Goal: Task Accomplishment & Management: Manage account settings

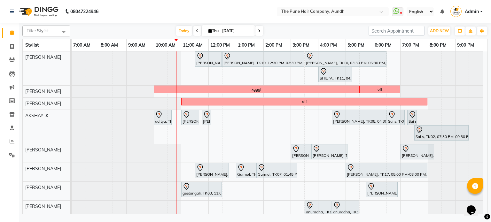
click at [258, 32] on icon at bounding box center [259, 31] width 3 height 4
type input "[DATE]"
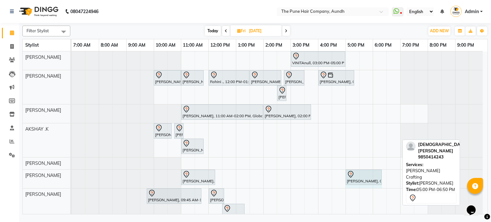
drag, startPoint x: 399, startPoint y: 177, endPoint x: 384, endPoint y: 177, distance: 15.3
click at [384, 177] on div "VINITAnull, 03:00 PM-05:00 PM, Hair Color Inoa - scalp advance with touchup 2 I…" at bounding box center [280, 164] width 416 height 226
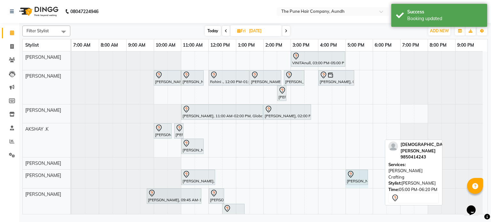
drag, startPoint x: 380, startPoint y: 176, endPoint x: 373, endPoint y: 176, distance: 7.7
click at [373, 176] on div "VINITAnull, 03:00 PM-05:00 PM, Hair Color Inoa - scalp advance with touchup 2 I…" at bounding box center [280, 164] width 416 height 226
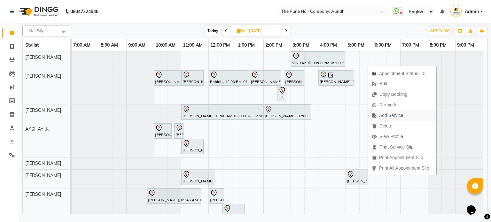
click at [385, 116] on span "Add Service" at bounding box center [391, 115] width 24 height 7
select select "18078"
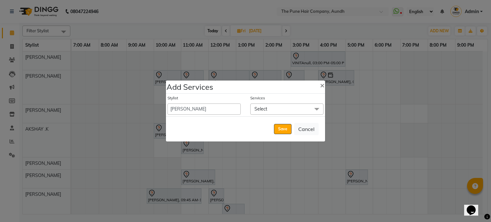
click at [270, 110] on span "Select" at bounding box center [286, 109] width 73 height 11
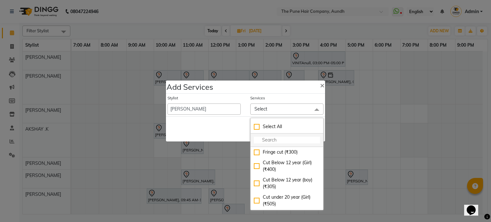
click at [268, 140] on input "multiselect-search" at bounding box center [287, 140] width 66 height 7
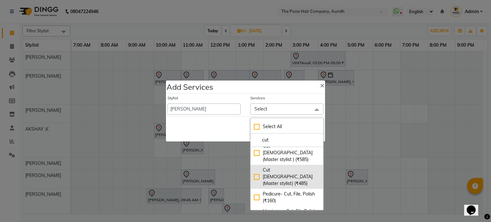
type input "cut"
click at [254, 167] on div "Cut [DEMOGRAPHIC_DATA] (Master stylist) (₹485)" at bounding box center [287, 177] width 66 height 20
checkbox input "true"
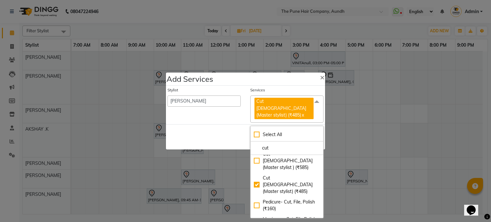
click at [208, 128] on div "Save Cancel" at bounding box center [245, 136] width 159 height 25
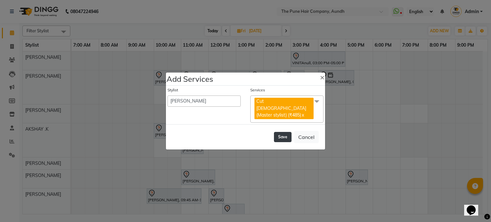
click at [281, 134] on button "Save" at bounding box center [283, 137] width 18 height 10
select select "6746"
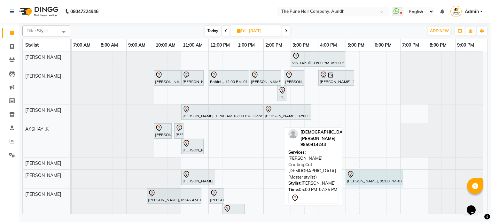
drag, startPoint x: 415, startPoint y: 174, endPoint x: 409, endPoint y: 176, distance: 7.1
click at [409, 176] on div "VINITAnull, 03:00 PM-05:00 PM, Hair Color Inoa - scalp advance with touchup 2 I…" at bounding box center [280, 164] width 416 height 226
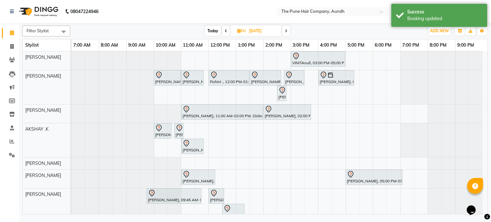
click at [283, 28] on span at bounding box center [286, 31] width 8 height 10
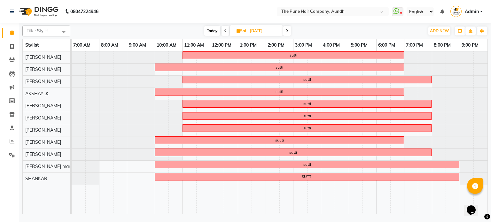
click at [286, 29] on icon at bounding box center [287, 31] width 3 height 4
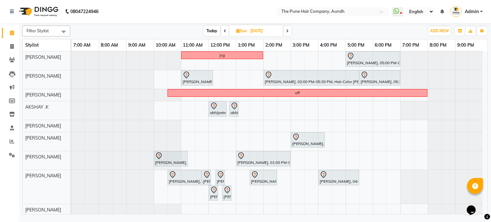
click at [208, 30] on span "Today" at bounding box center [212, 31] width 16 height 10
type input "[DATE]"
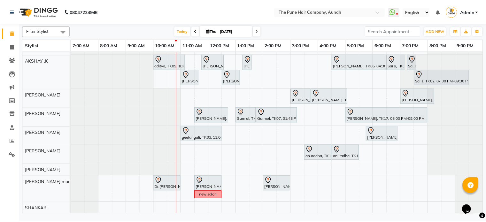
scroll to position [55, 0]
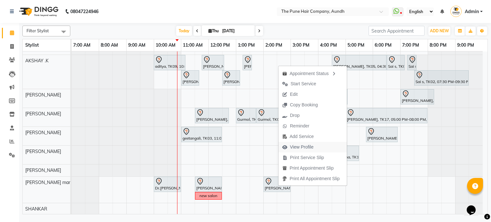
click at [308, 146] on span "View Profile" at bounding box center [302, 147] width 24 height 7
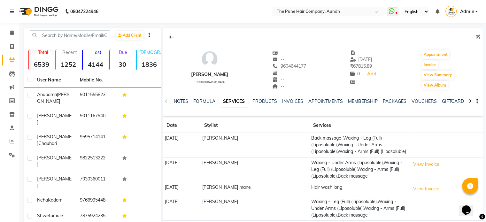
scroll to position [32, 0]
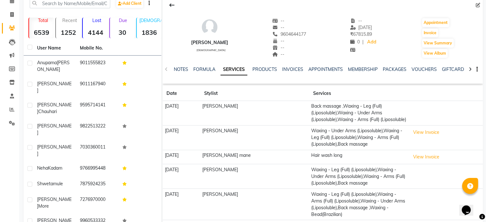
click at [185, 195] on td "[DATE]" at bounding box center [182, 204] width 38 height 31
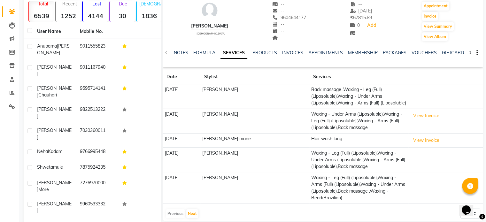
scroll to position [57, 0]
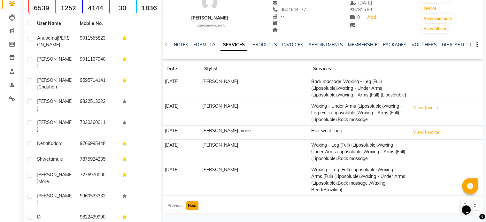
click at [193, 207] on button "Next" at bounding box center [192, 205] width 12 height 9
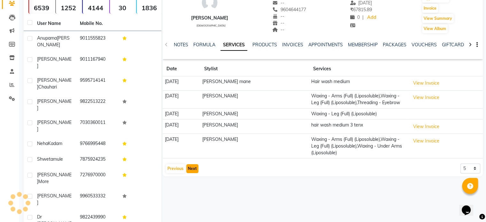
scroll to position [49, 0]
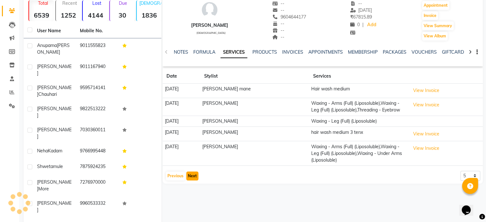
click at [197, 176] on button "Next" at bounding box center [192, 176] width 12 height 9
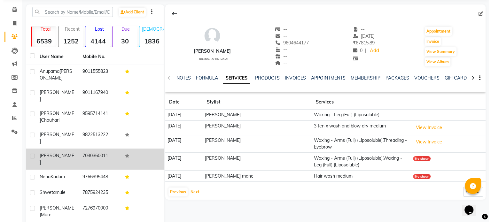
scroll to position [0, 0]
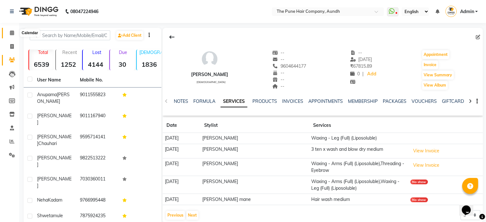
click at [15, 34] on span at bounding box center [11, 32] width 11 height 7
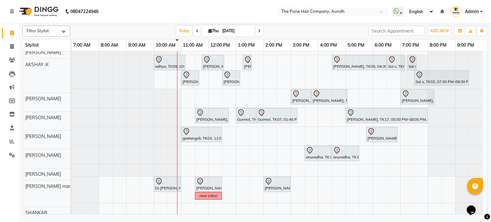
scroll to position [55, 0]
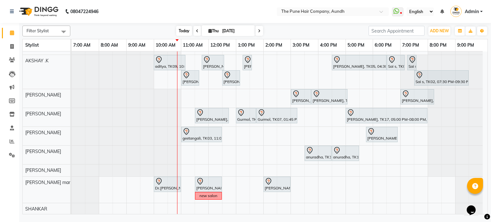
click at [178, 27] on span "Today" at bounding box center [184, 31] width 16 height 10
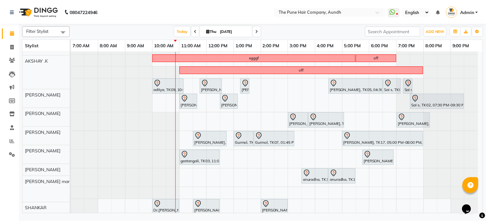
scroll to position [23, 0]
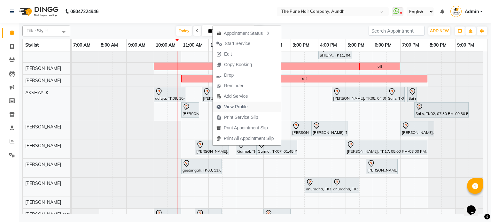
click at [241, 103] on span "View Profile" at bounding box center [232, 107] width 39 height 11
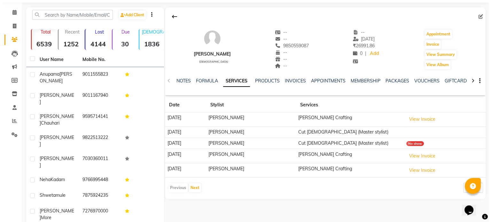
scroll to position [32, 0]
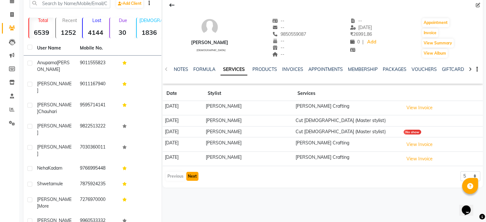
click at [187, 174] on button "Next" at bounding box center [192, 176] width 12 height 9
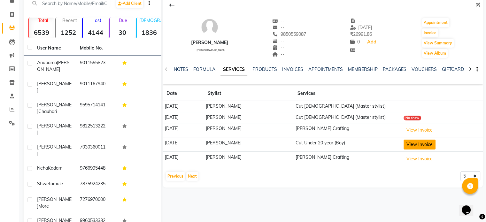
click at [430, 147] on button "View Invoice" at bounding box center [420, 145] width 32 height 10
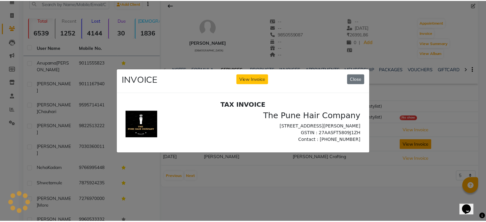
scroll to position [0, 0]
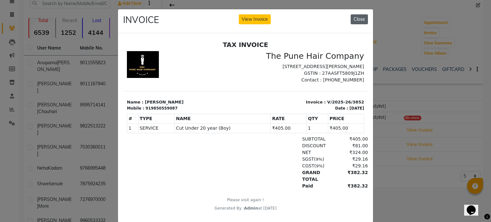
click at [359, 20] on button "Close" at bounding box center [359, 19] width 17 height 10
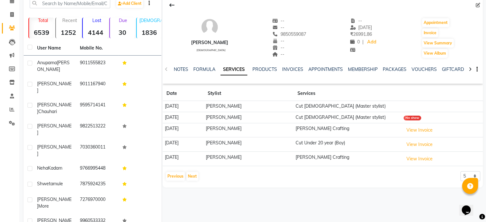
scroll to position [15, 0]
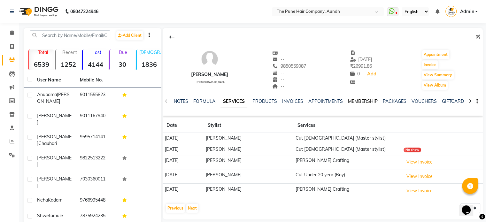
click at [359, 101] on link "MEMBERSHIP" at bounding box center [363, 101] width 30 height 6
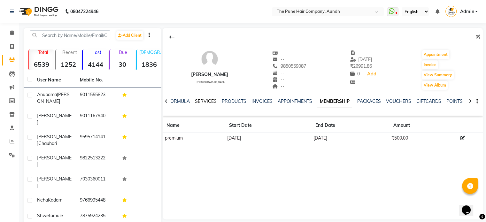
click at [207, 100] on link "SERVICES" at bounding box center [206, 101] width 22 height 6
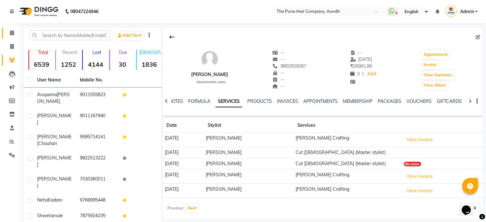
click at [14, 33] on span at bounding box center [11, 32] width 11 height 7
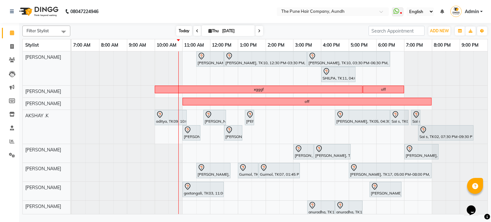
click at [180, 27] on span "Today" at bounding box center [184, 31] width 16 height 10
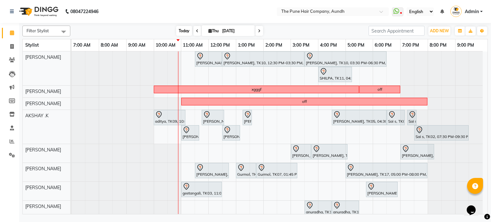
click at [176, 30] on span "Today" at bounding box center [184, 31] width 16 height 10
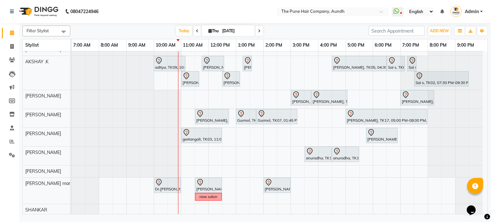
scroll to position [55, 0]
click at [260, 28] on span at bounding box center [259, 31] width 8 height 10
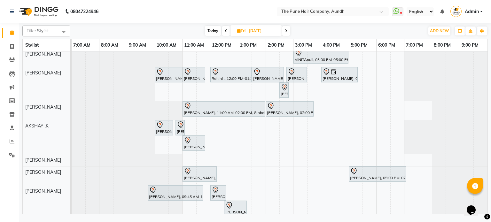
scroll to position [0, 0]
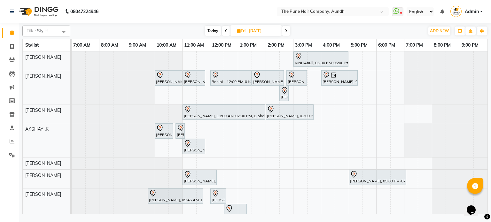
click at [284, 30] on span at bounding box center [286, 31] width 8 height 10
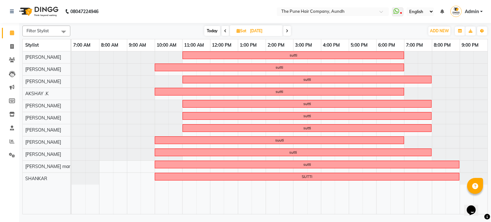
click at [225, 31] on icon at bounding box center [225, 31] width 3 height 4
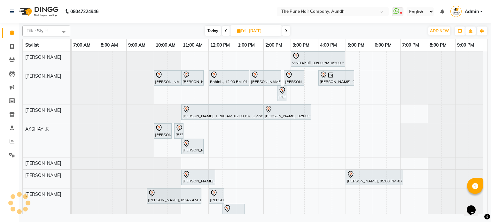
click at [225, 31] on icon at bounding box center [226, 31] width 3 height 4
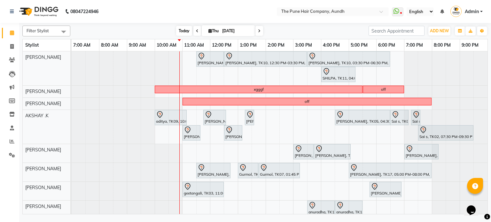
click at [178, 30] on span "Today" at bounding box center [184, 31] width 16 height 10
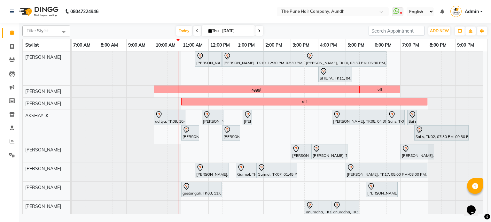
click at [259, 30] on icon at bounding box center [259, 31] width 3 height 4
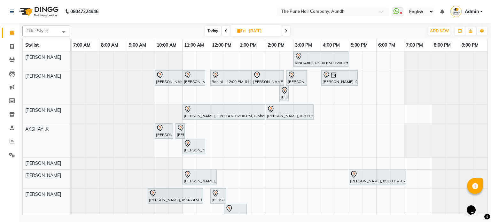
click at [286, 33] on span at bounding box center [286, 31] width 8 height 10
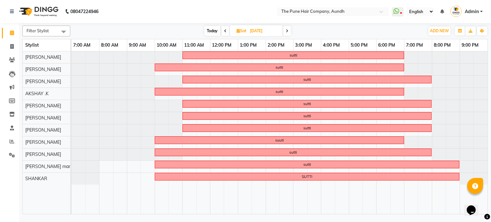
click at [214, 27] on span "Today" at bounding box center [212, 31] width 16 height 10
type input "[DATE]"
